Goal: Find specific page/section: Find specific page/section

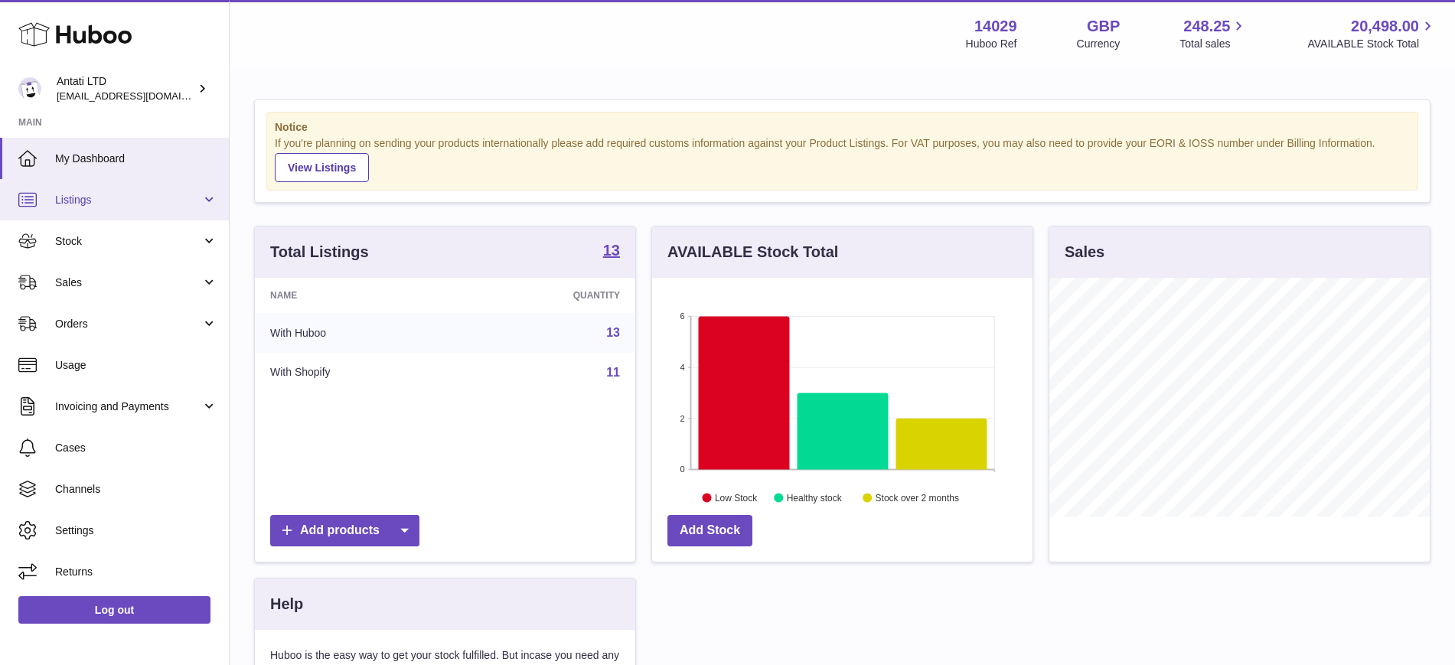
scroll to position [239, 380]
click at [119, 204] on span "Listings" at bounding box center [128, 200] width 146 height 15
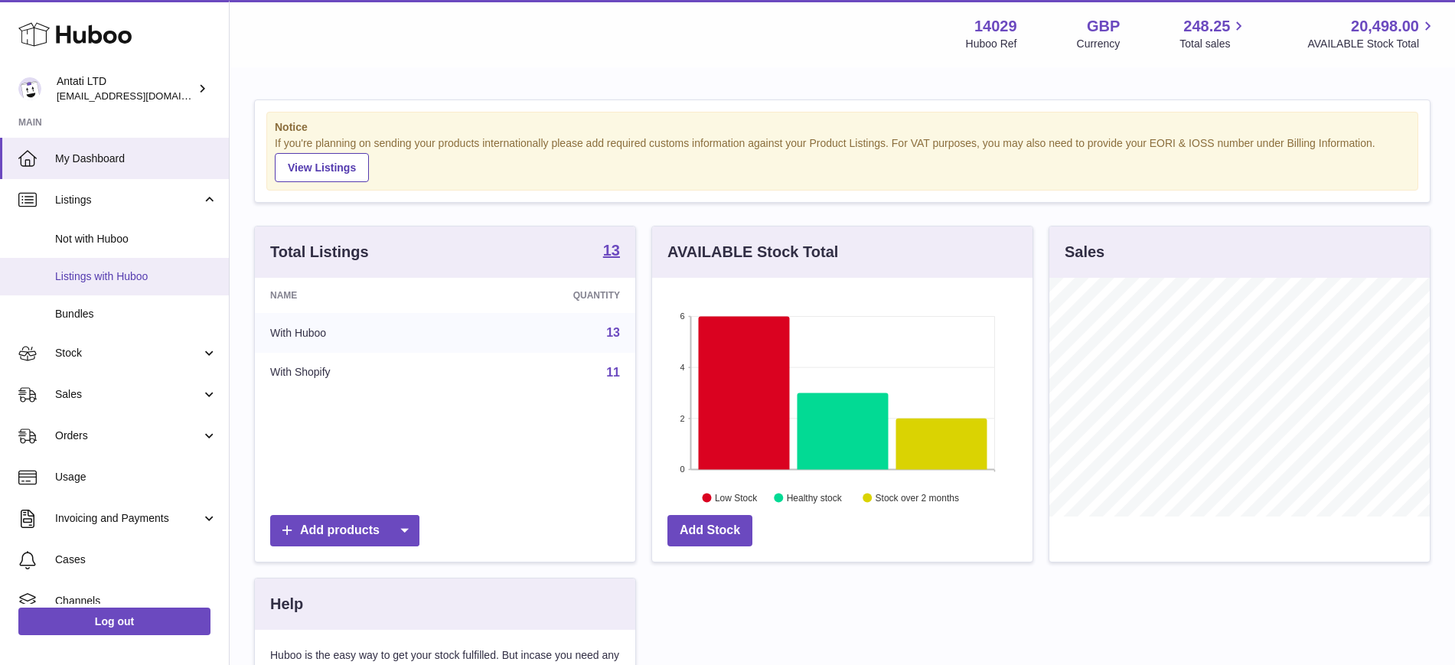
click at [123, 272] on span "Listings with Huboo" at bounding box center [136, 276] width 162 height 15
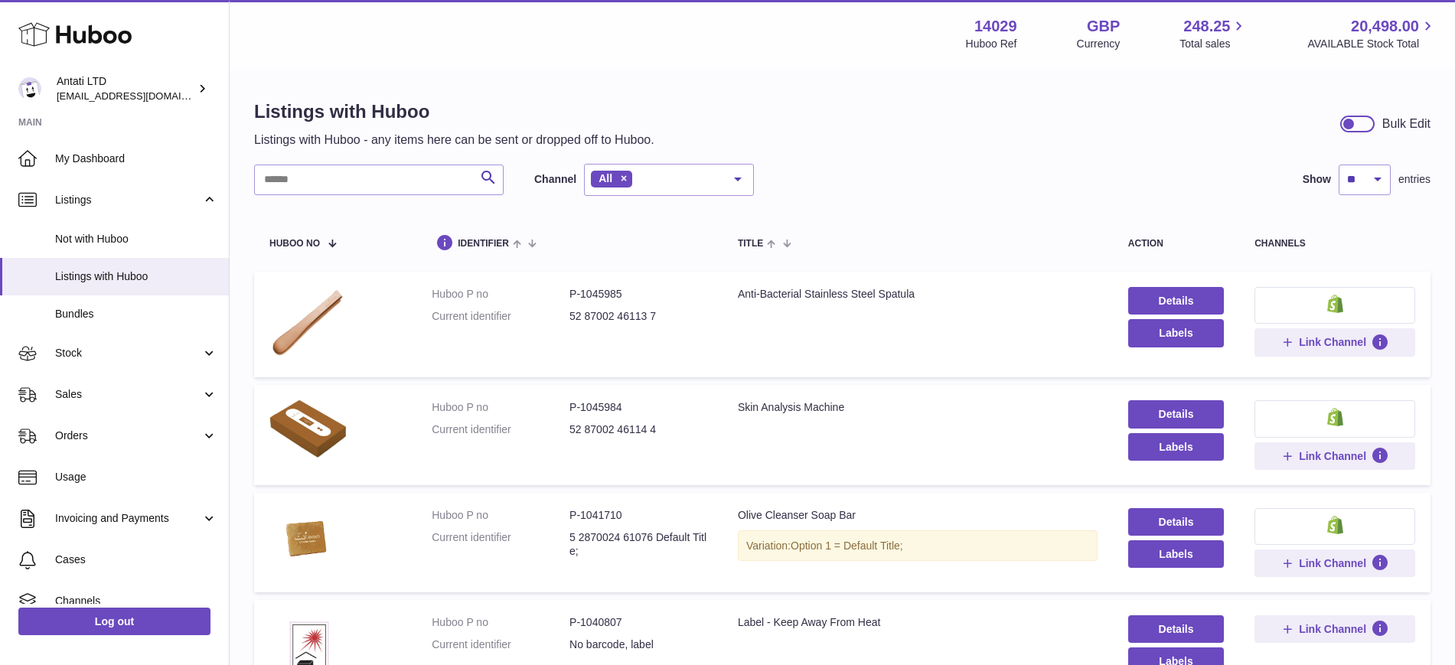
drag, startPoint x: 340, startPoint y: 161, endPoint x: 346, endPoint y: 173, distance: 13.7
click at [350, 176] on input "text" at bounding box center [379, 180] width 250 height 31
paste input "*******"
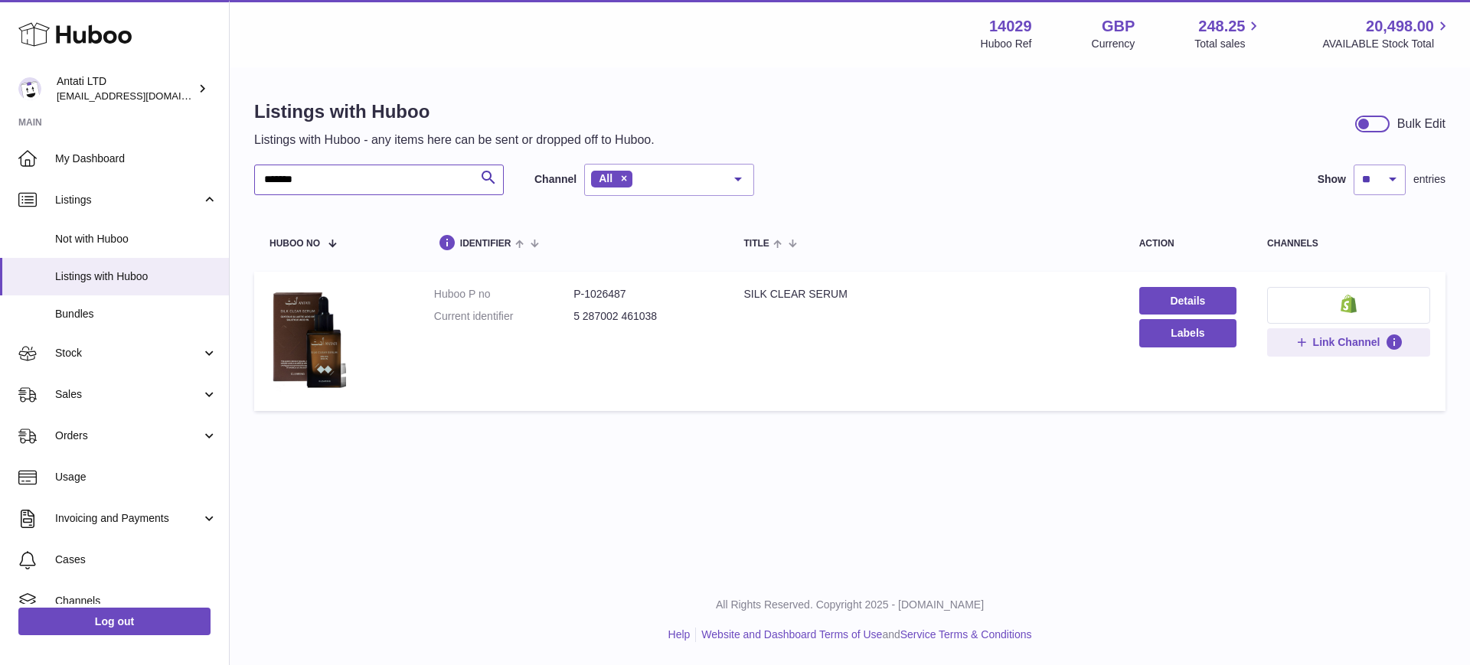
drag, startPoint x: 319, startPoint y: 180, endPoint x: 0, endPoint y: 129, distance: 323.2
click at [0, 144] on div "Huboo Antati LTD [EMAIL_ADDRESS][DOMAIN_NAME] Main My Dashboard Listings Not wi…" at bounding box center [735, 332] width 1470 height 665
paste input "text"
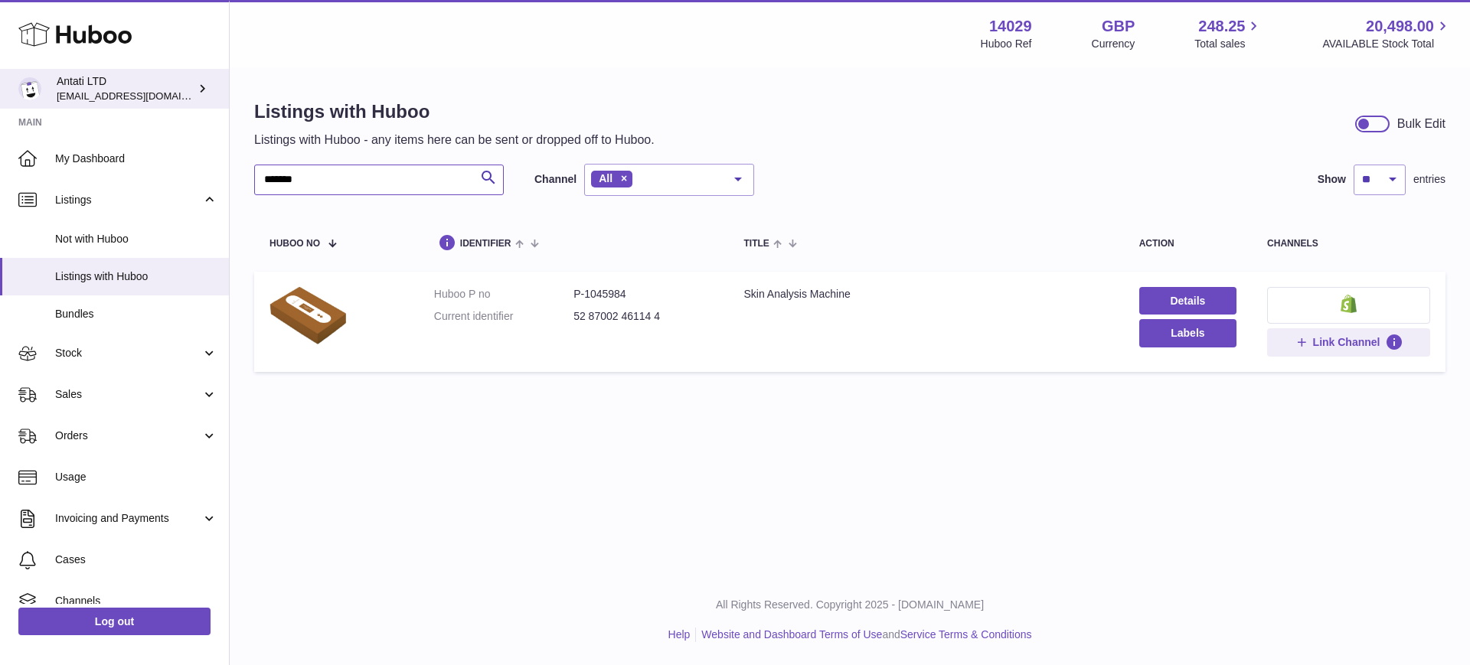
drag, startPoint x: 340, startPoint y: 181, endPoint x: 50, endPoint y: 93, distance: 303.2
click at [103, 175] on div "Huboo Antati LTD [EMAIL_ADDRESS][DOMAIN_NAME] Main My Dashboard Listings Not wi…" at bounding box center [735, 332] width 1470 height 665
paste input "text"
type input "*******"
